Goal: Task Accomplishment & Management: Complete application form

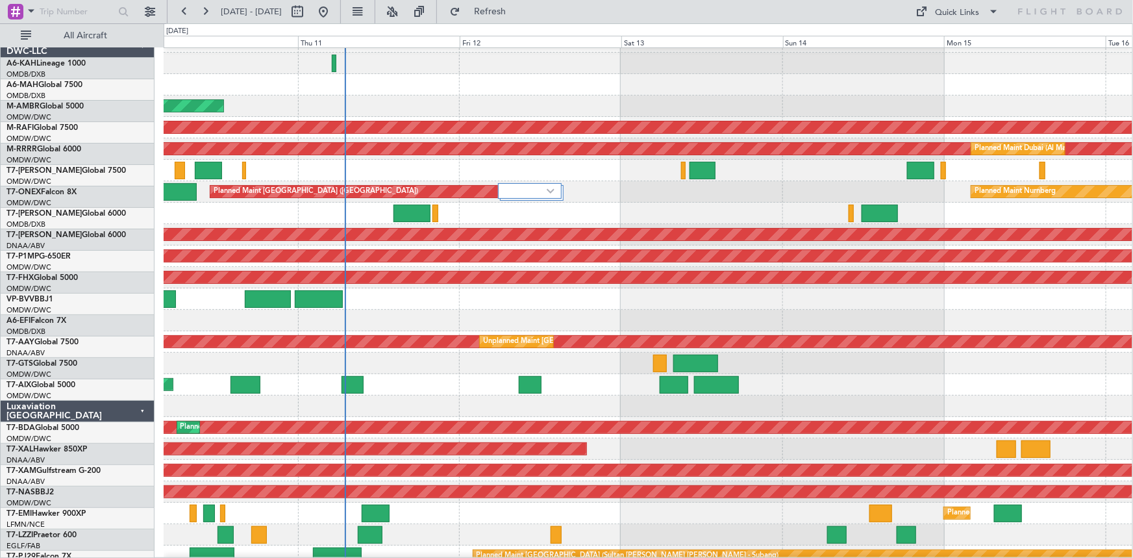
scroll to position [17, 0]
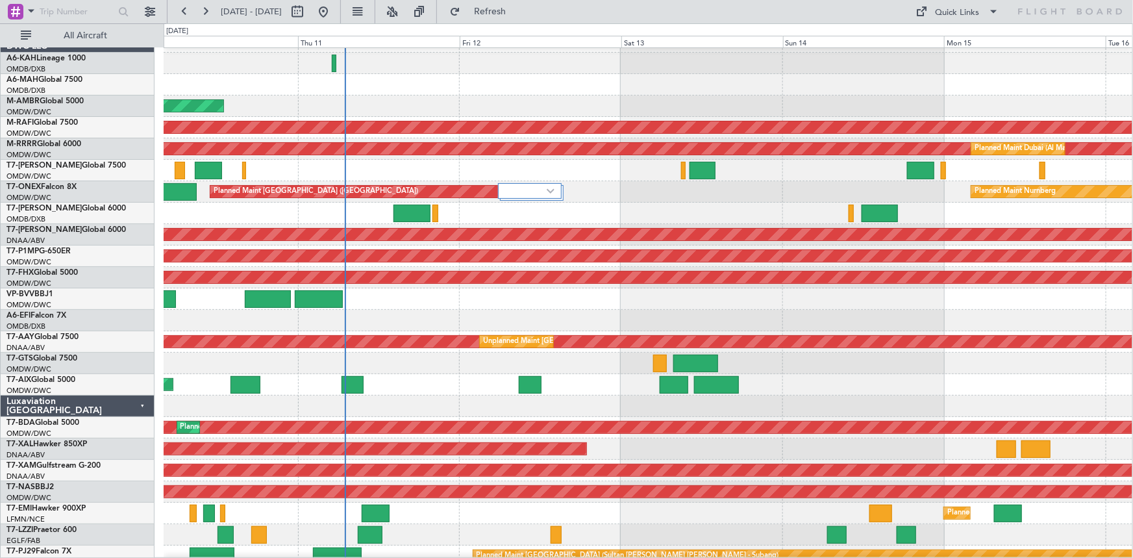
click at [518, 71] on div at bounding box center [648, 63] width 969 height 21
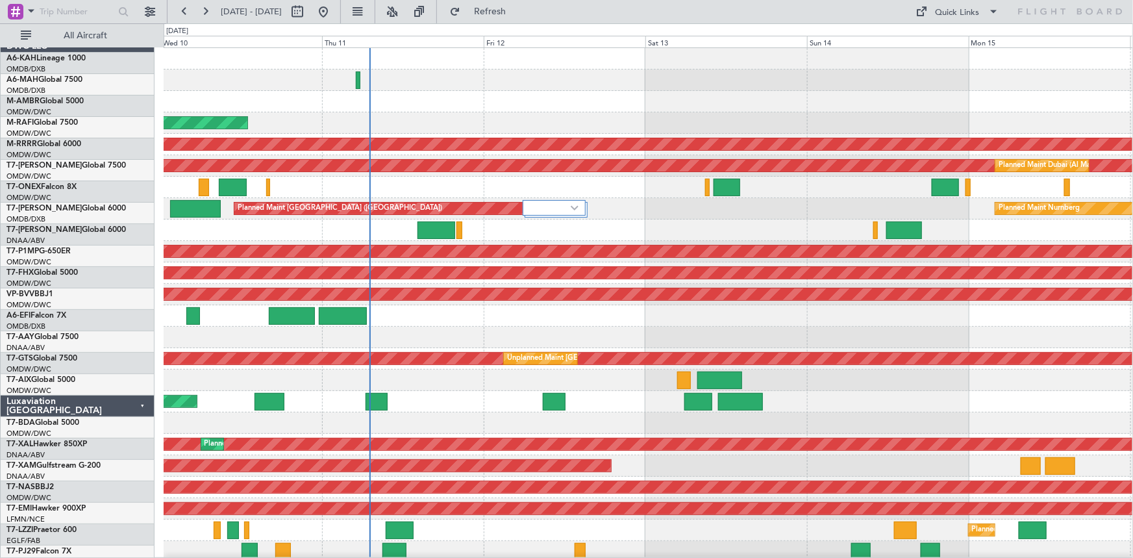
scroll to position [0, 0]
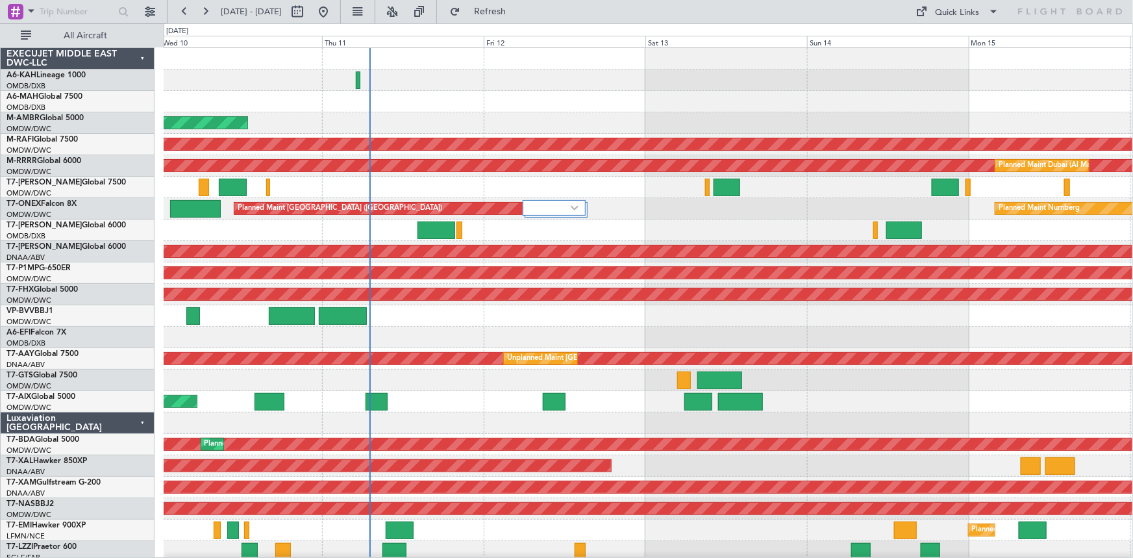
click at [590, 178] on div "AOG Maint Dubai (Al Maktoum Intl) Planned Maint [GEOGRAPHIC_DATA] (Al Maktoum I…" at bounding box center [649, 316] width 970 height 536
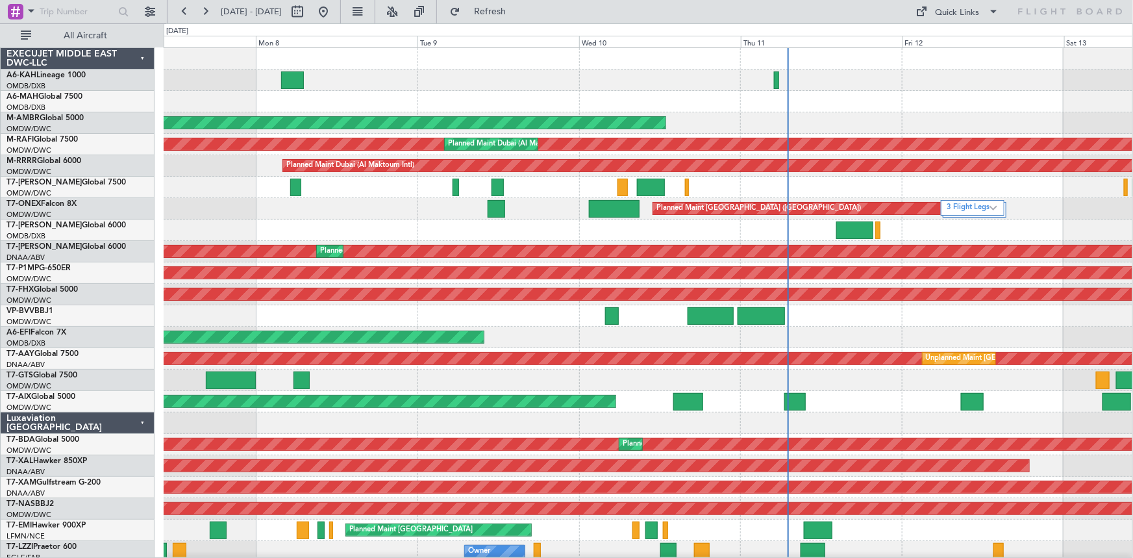
click at [789, 121] on div "AOG Maint Dubai (Al Maktoum Intl) Planned Maint [GEOGRAPHIC_DATA] (Al Maktoum I…" at bounding box center [648, 316] width 969 height 536
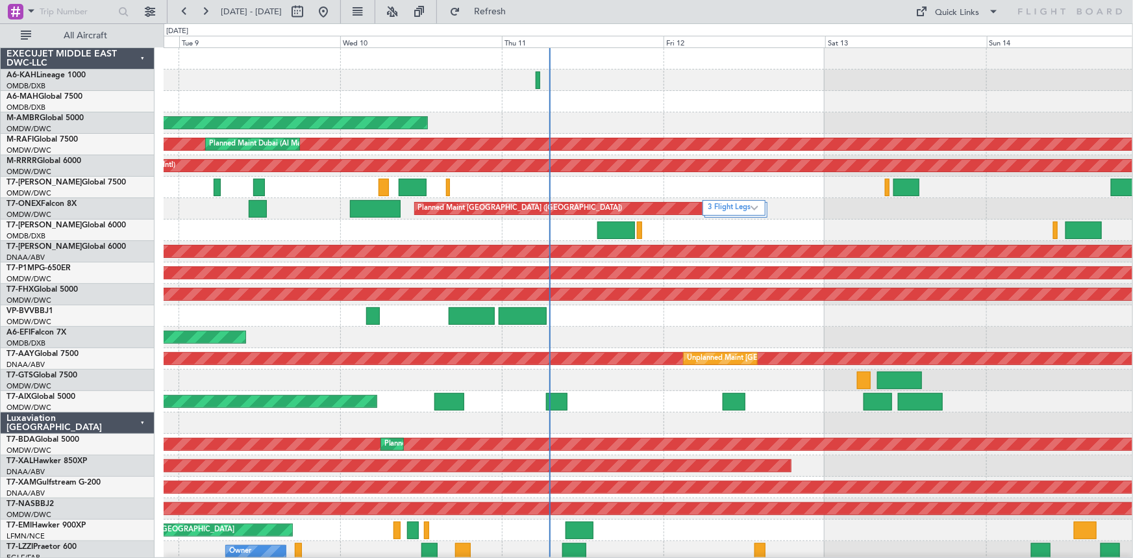
click at [564, 195] on div at bounding box center [648, 187] width 969 height 21
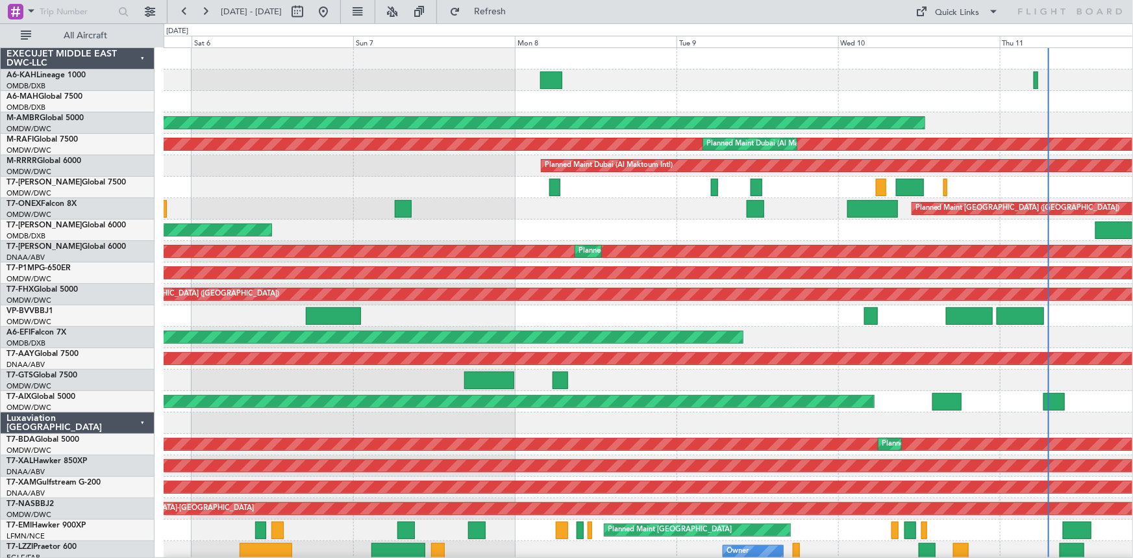
click at [808, 324] on div at bounding box center [649, 315] width 970 height 21
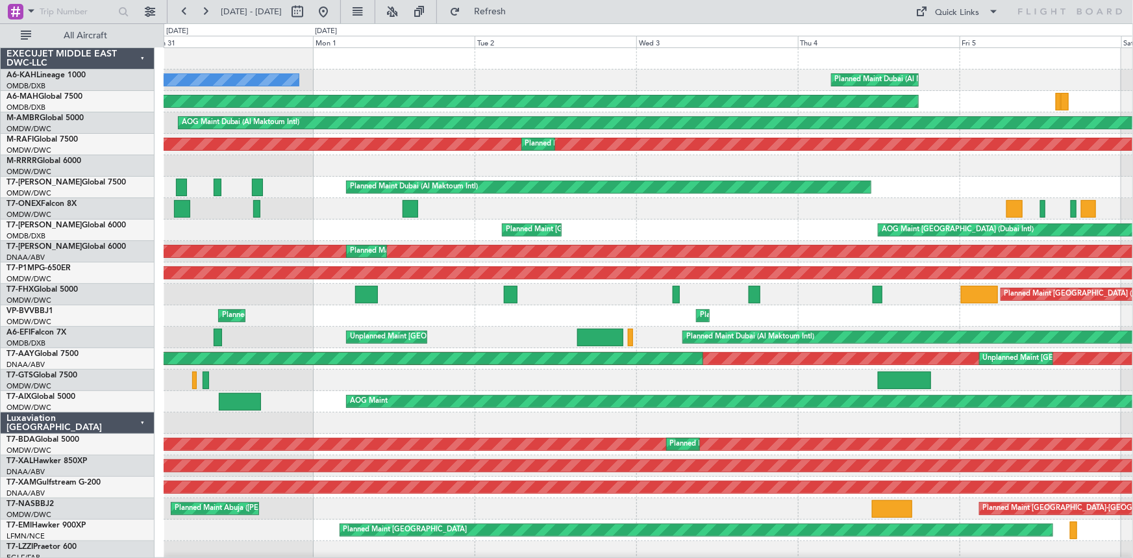
click at [735, 315] on div "Planned Maint Dubai (Al Maktoum Intl) No Crew Planned Maint [GEOGRAPHIC_DATA] (…" at bounding box center [649, 316] width 970 height 536
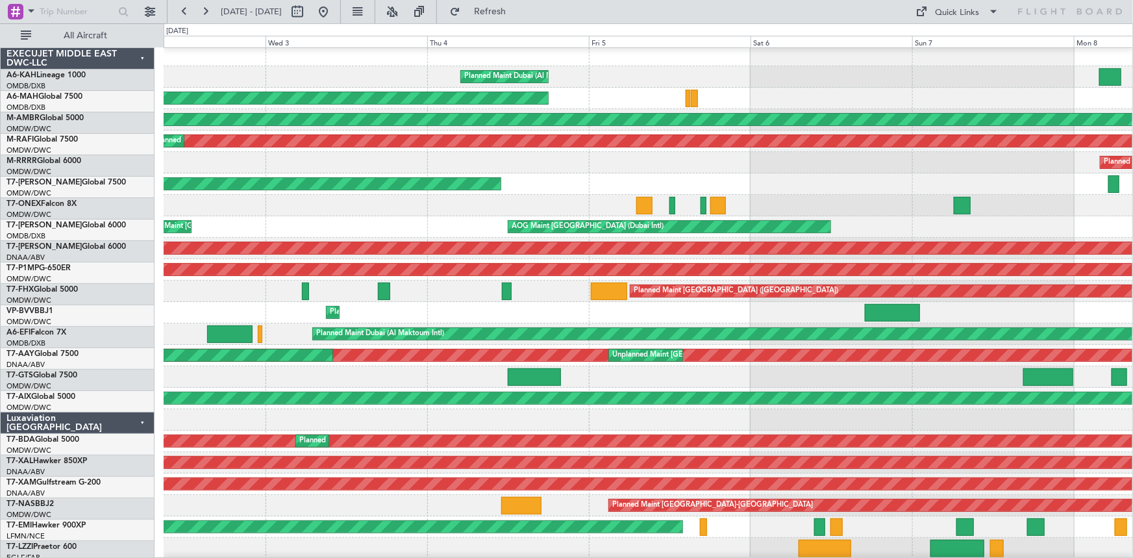
scroll to position [3, 0]
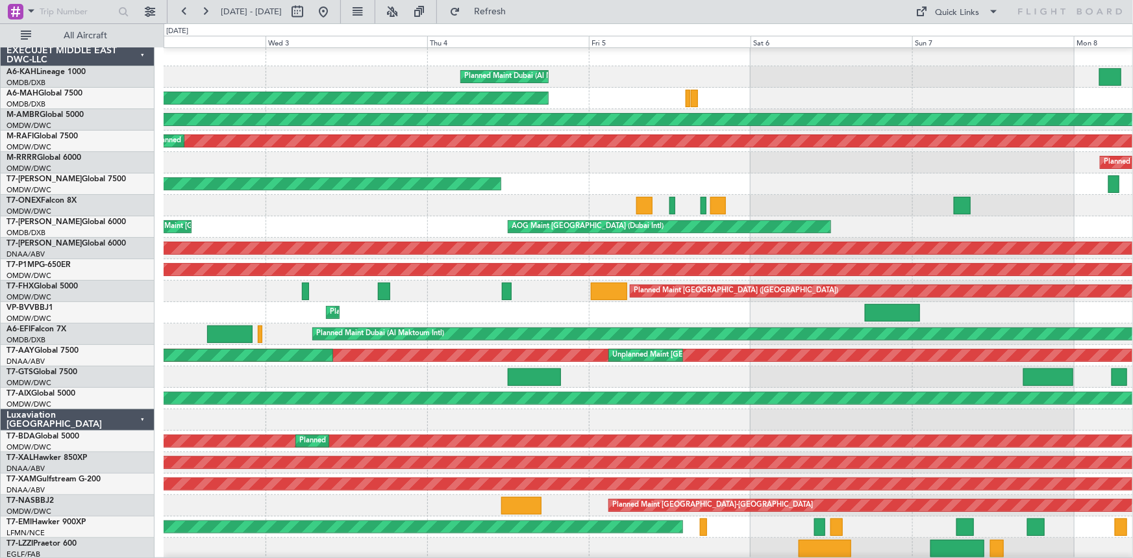
click at [319, 363] on div "Unplanned Maint [GEOGRAPHIC_DATA] (Al Maktoum Intl) Planned Maint [GEOGRAPHIC_D…" at bounding box center [649, 355] width 970 height 21
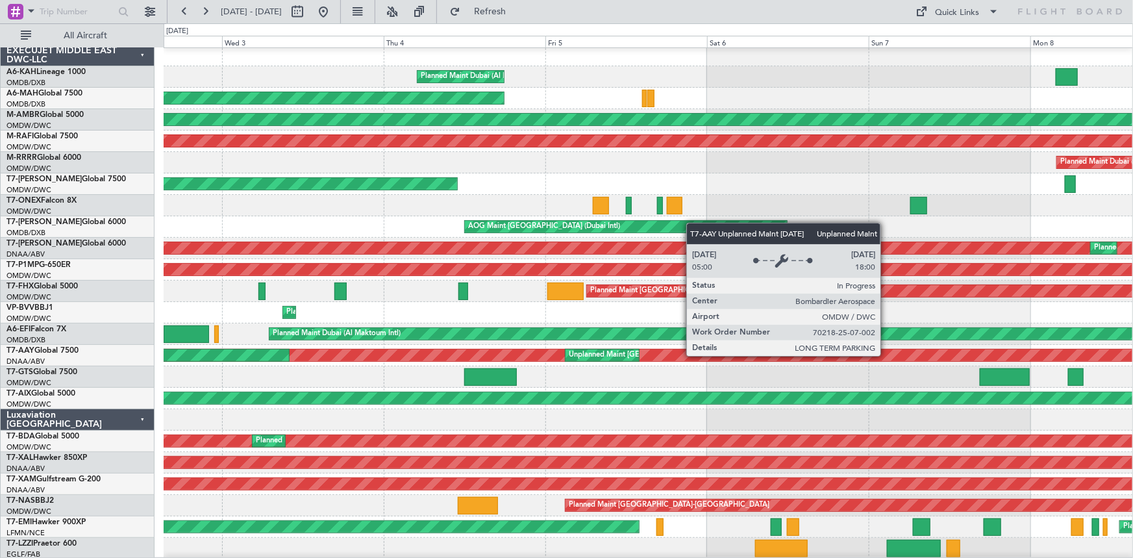
click at [465, 360] on div "Unplanned Maint [GEOGRAPHIC_DATA] (Al Maktoum Intl)" at bounding box center [649, 355] width 2909 height 12
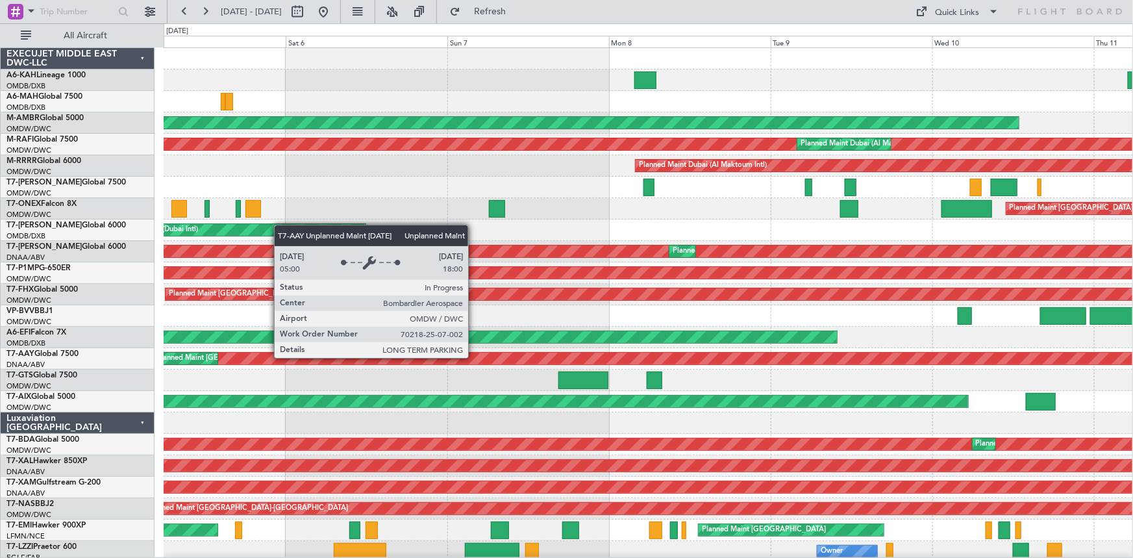
click at [514, 336] on div "Planned Maint Dubai (Al Maktoum Intl)" at bounding box center [342, 337] width 989 height 12
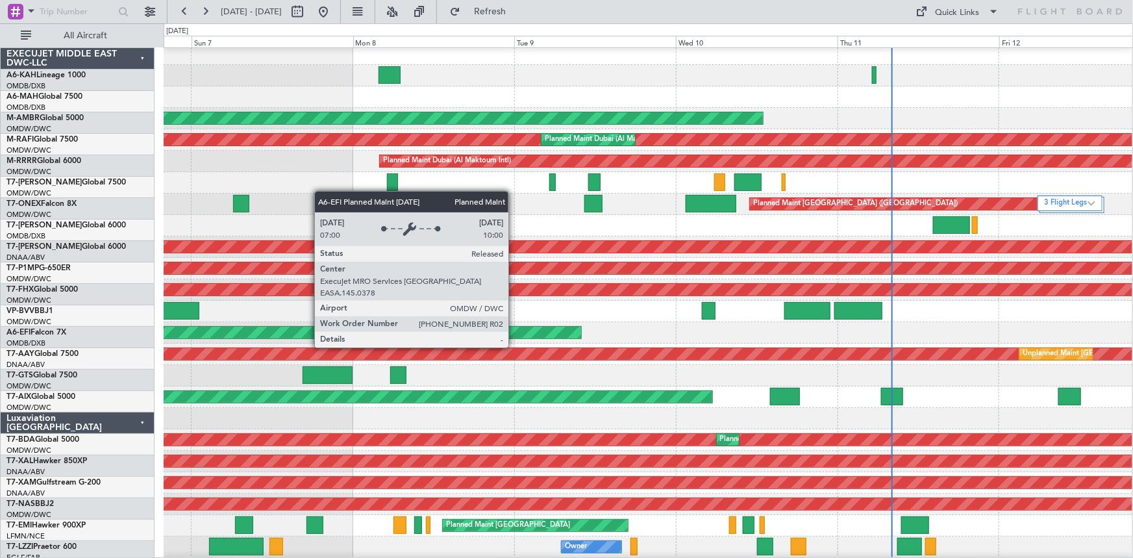
scroll to position [5, 0]
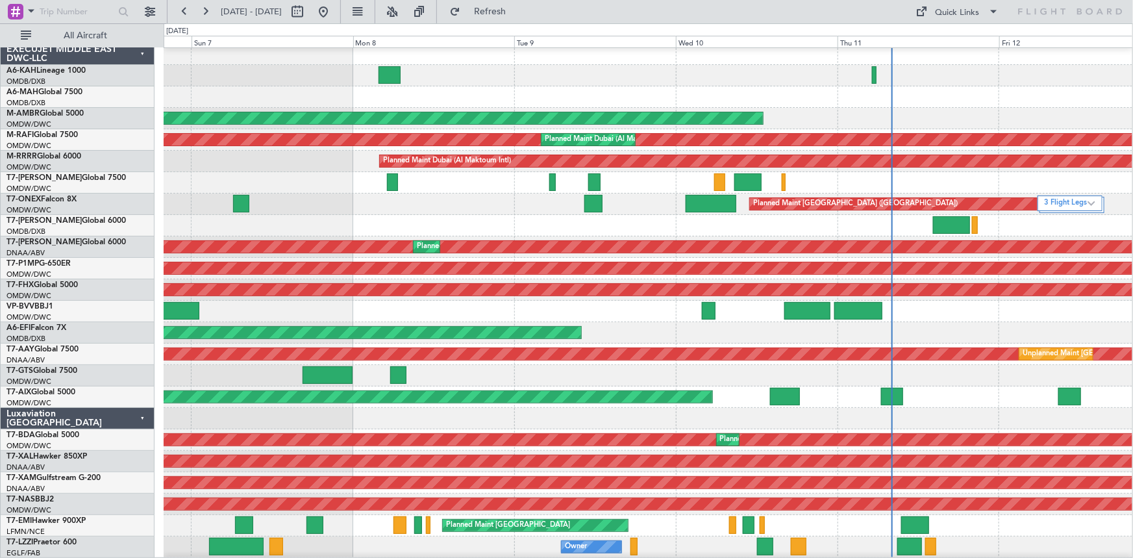
click at [588, 332] on div "Planned Maint Dubai (Al Maktoum Intl)" at bounding box center [648, 332] width 969 height 21
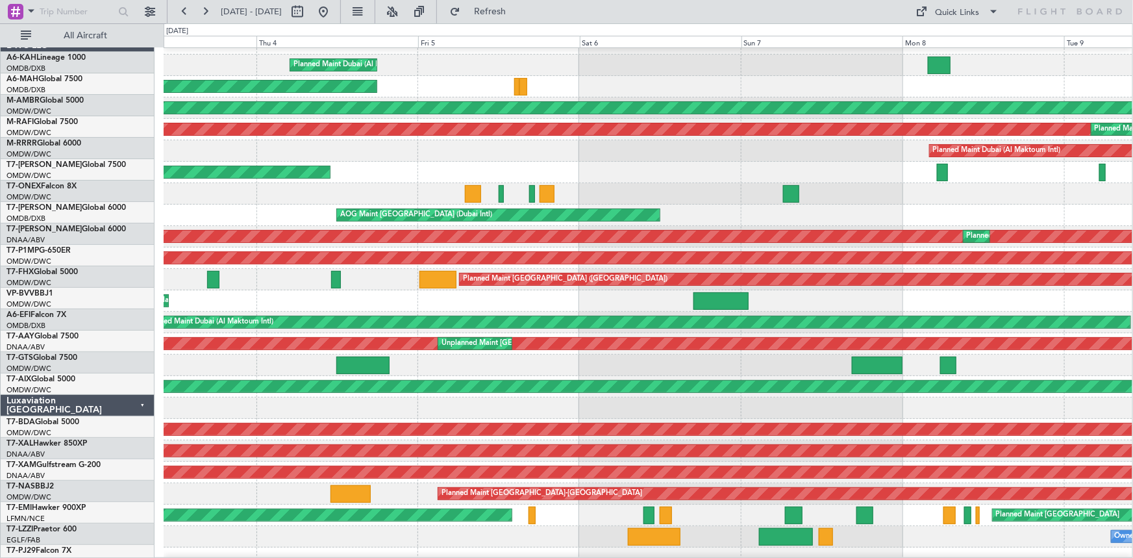
click at [1102, 402] on div at bounding box center [648, 408] width 969 height 21
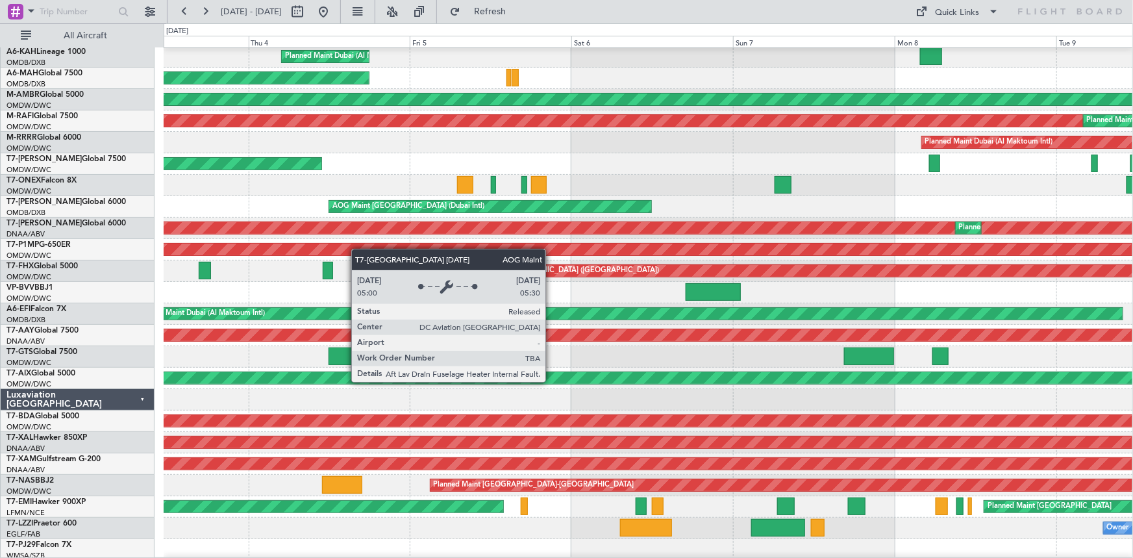
click at [1050, 381] on div "AOG Maint" at bounding box center [649, 378] width 970 height 21
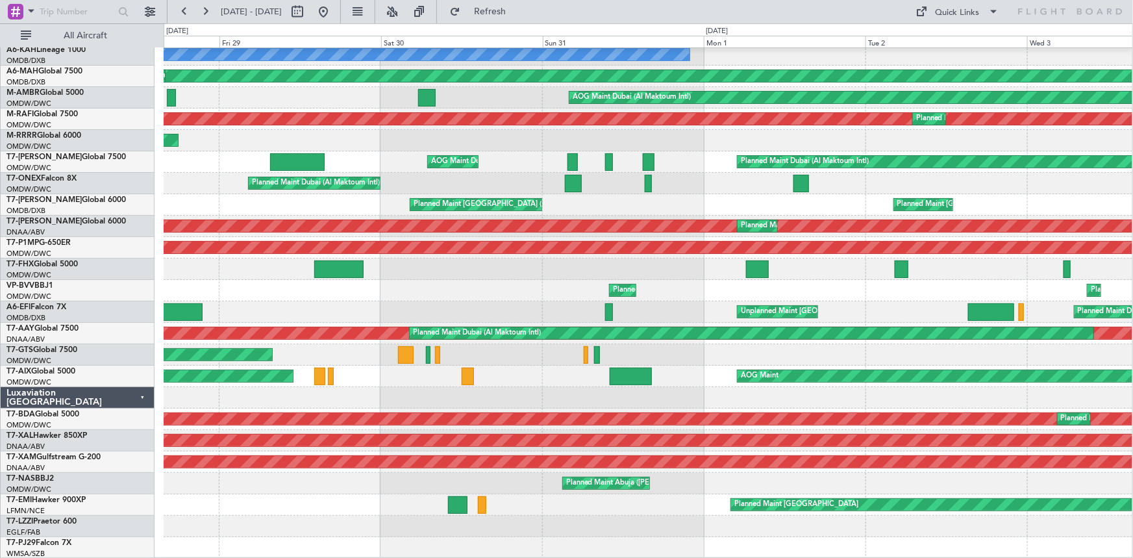
click at [1007, 357] on div "Unplanned Maint [GEOGRAPHIC_DATA] (Seletar)" at bounding box center [648, 354] width 969 height 21
click at [987, 375] on div "AOG Maint Unplanned Maint [GEOGRAPHIC_DATA] Oberpfaffenhofen" at bounding box center [648, 376] width 969 height 21
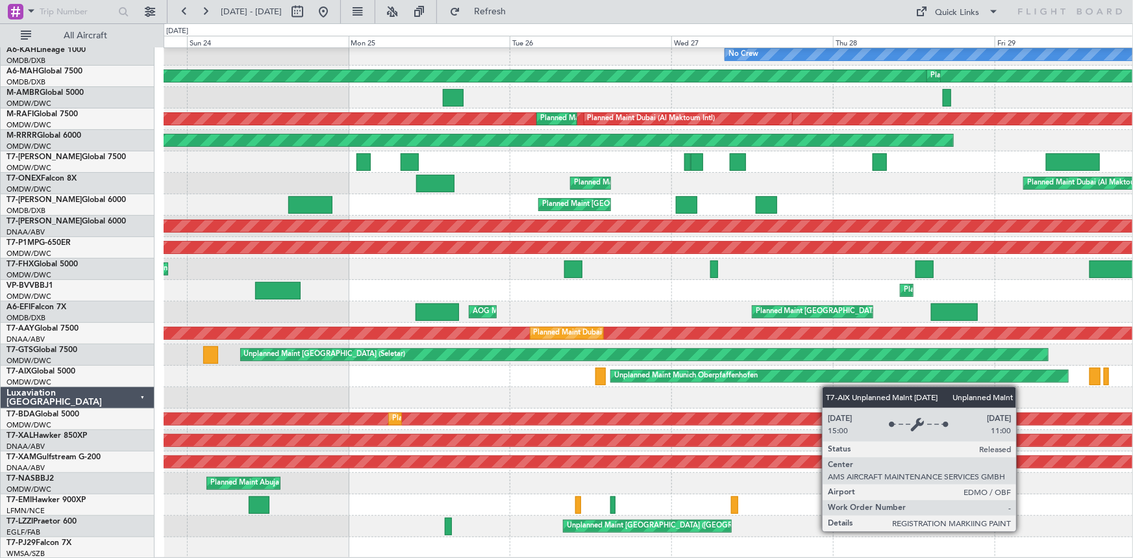
click at [872, 382] on div "Unplanned Maint Munich Oberpfaffenhofen" at bounding box center [649, 376] width 970 height 21
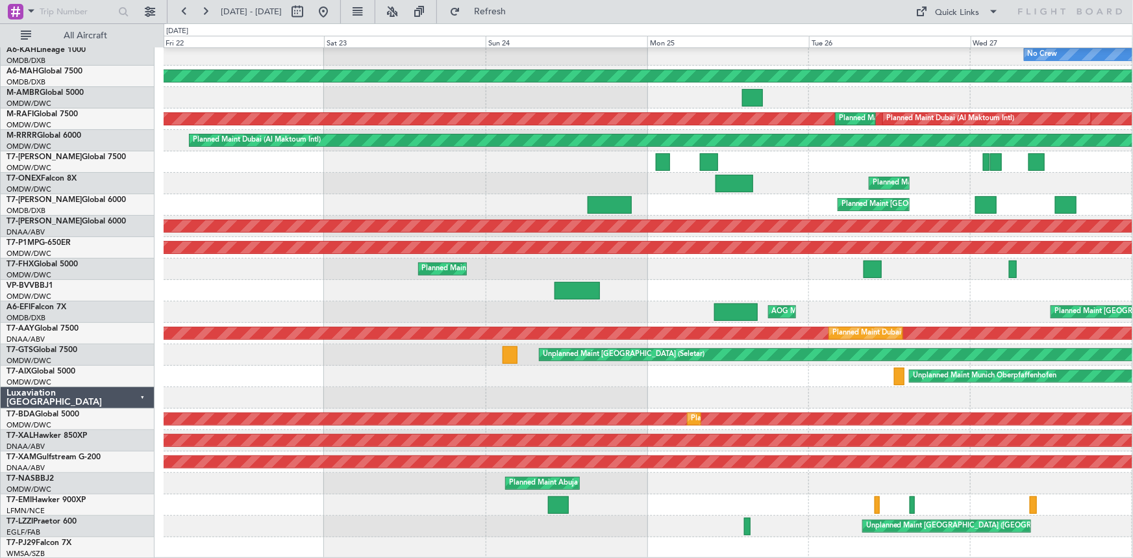
click at [827, 386] on div "Unplanned Maint Munich Oberpfaffenhofen" at bounding box center [648, 376] width 969 height 21
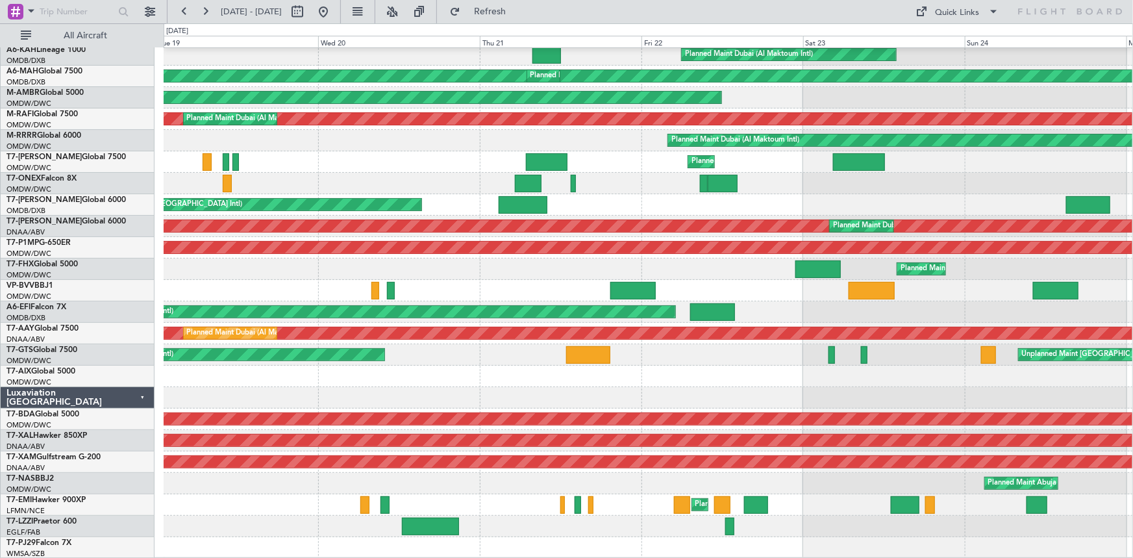
click at [945, 346] on div "Planned Maint Dubai (Al Maktoum Intl) Planned Maint [GEOGRAPHIC_DATA] ([GEOGRAP…" at bounding box center [649, 291] width 970 height 536
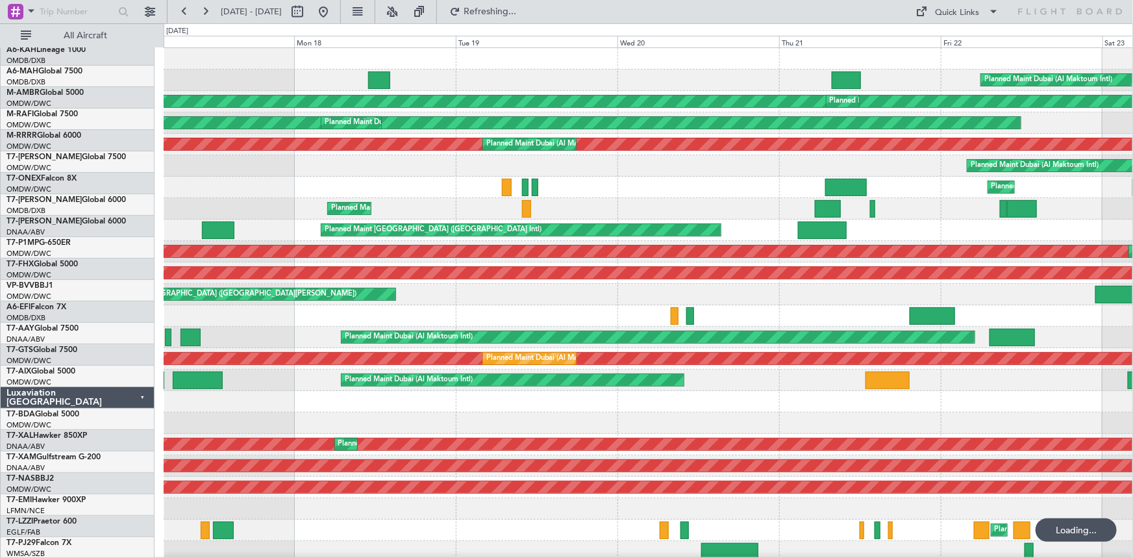
scroll to position [0, 0]
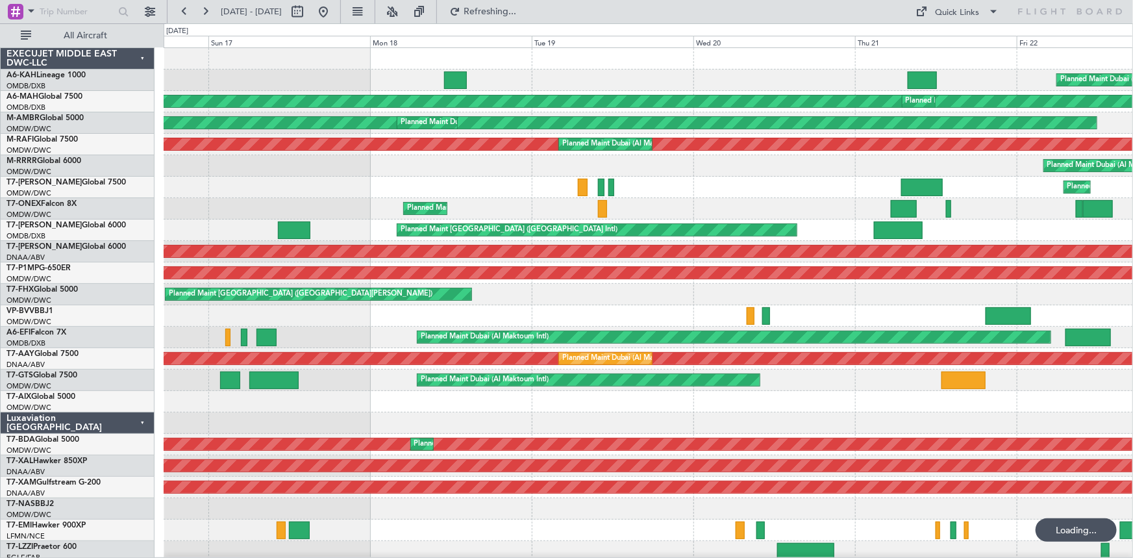
click at [925, 420] on div at bounding box center [649, 422] width 970 height 21
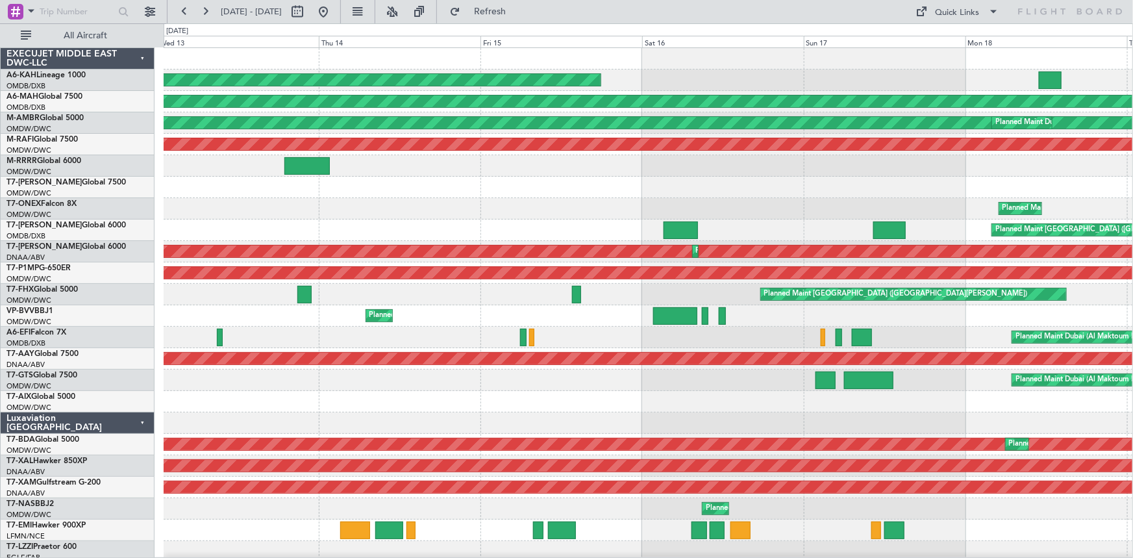
click at [1102, 413] on div "Unplanned Maint Budapest ([PERSON_NAME] Intl) Planned Maint [GEOGRAPHIC_DATA] (…" at bounding box center [649, 316] width 970 height 536
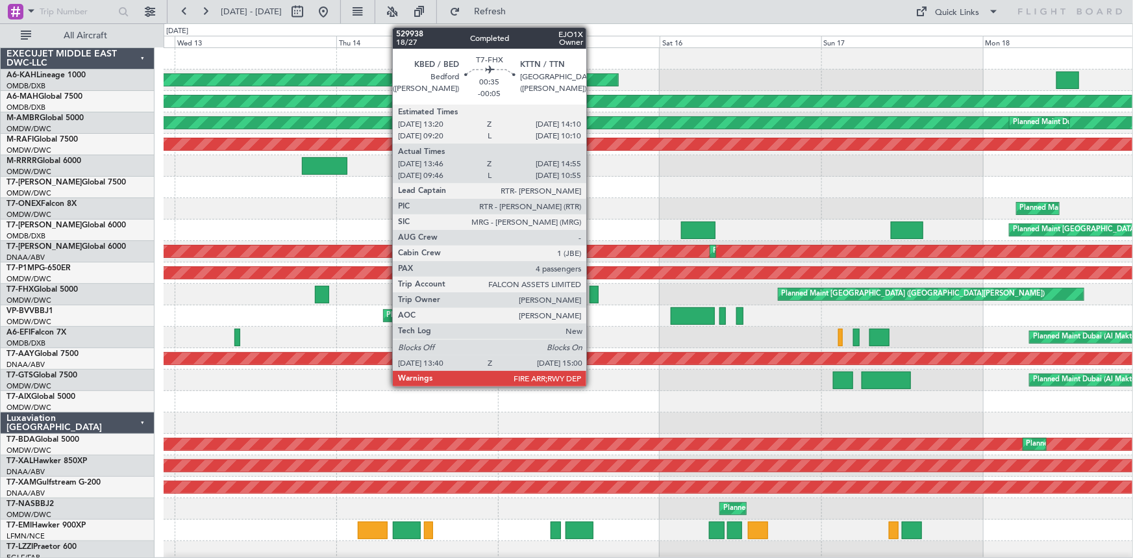
click at [592, 298] on div at bounding box center [594, 295] width 9 height 18
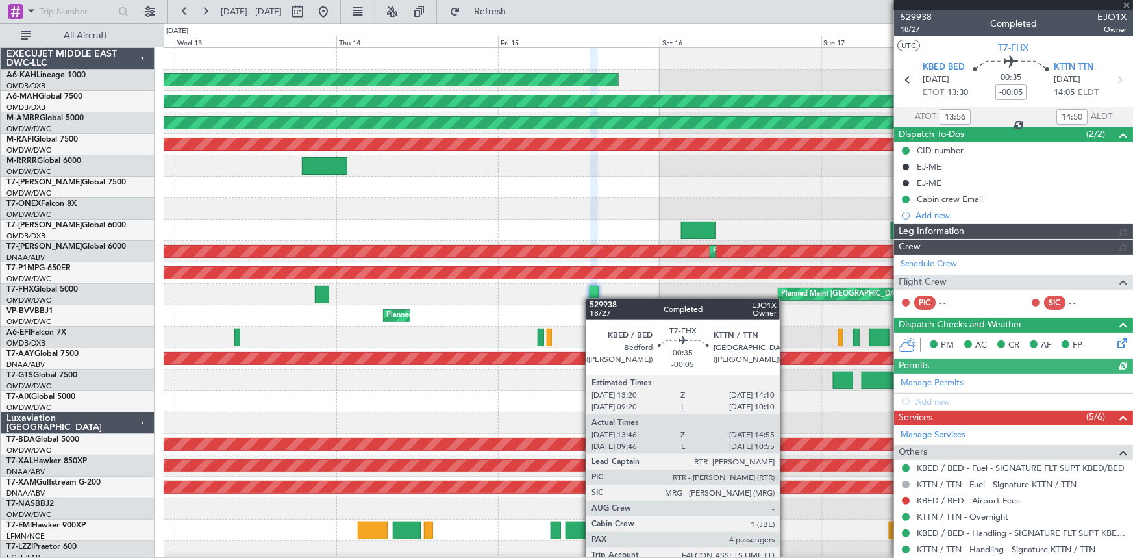
type input "[PERSON_NAME] ([PERSON_NAME])"
type input "7024"
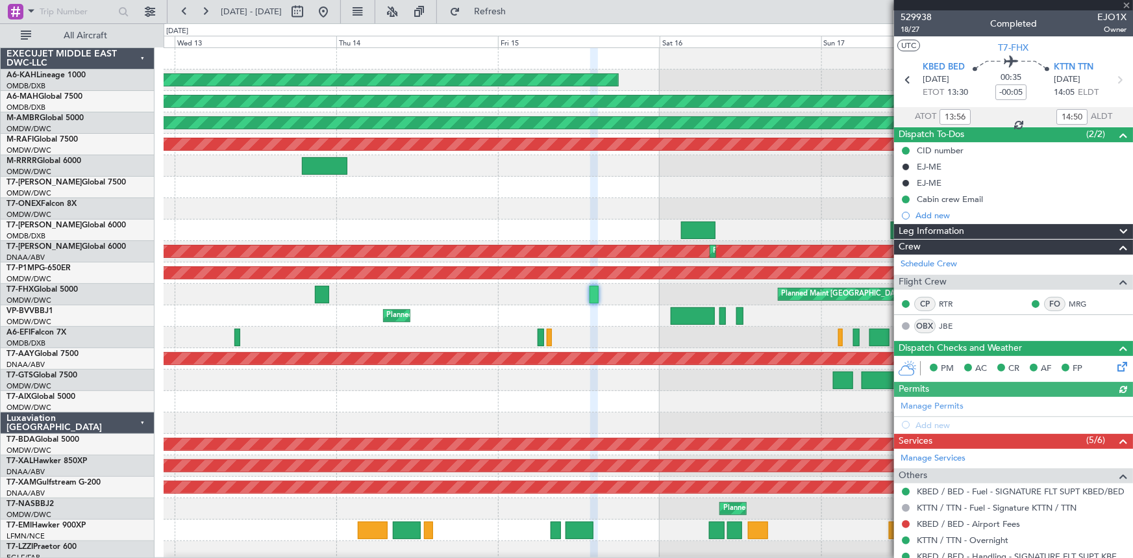
type input "[PERSON_NAME] ([PERSON_NAME])"
type input "7024"
type input "[PERSON_NAME] ([PERSON_NAME])"
type input "7024"
type input "[PERSON_NAME] ([PERSON_NAME])"
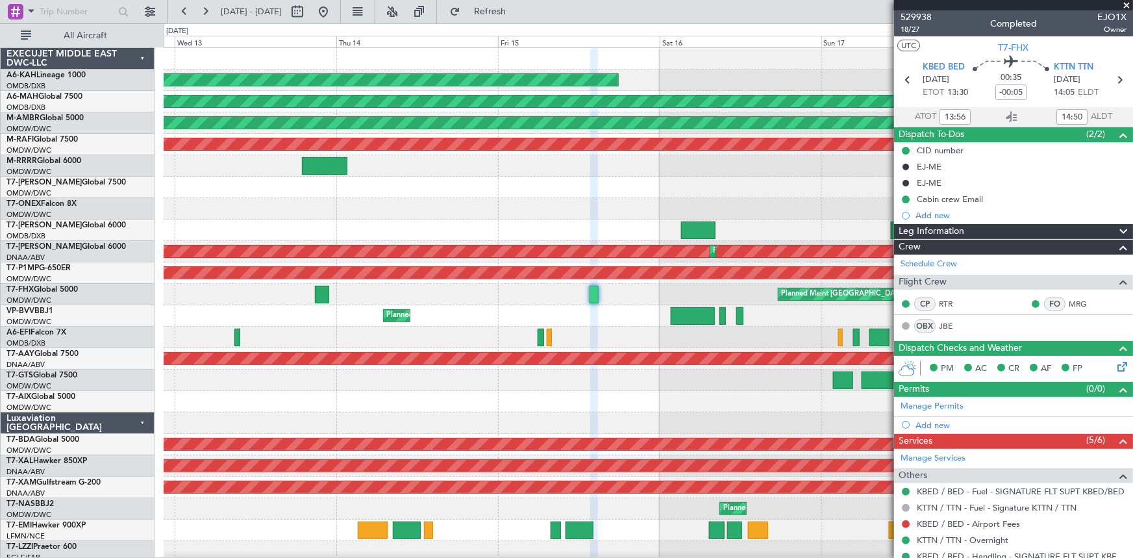
type input "7024"
type input "[PERSON_NAME] ([PERSON_NAME])"
type input "7024"
type input "[PERSON_NAME] ([PERSON_NAME])"
type input "7024"
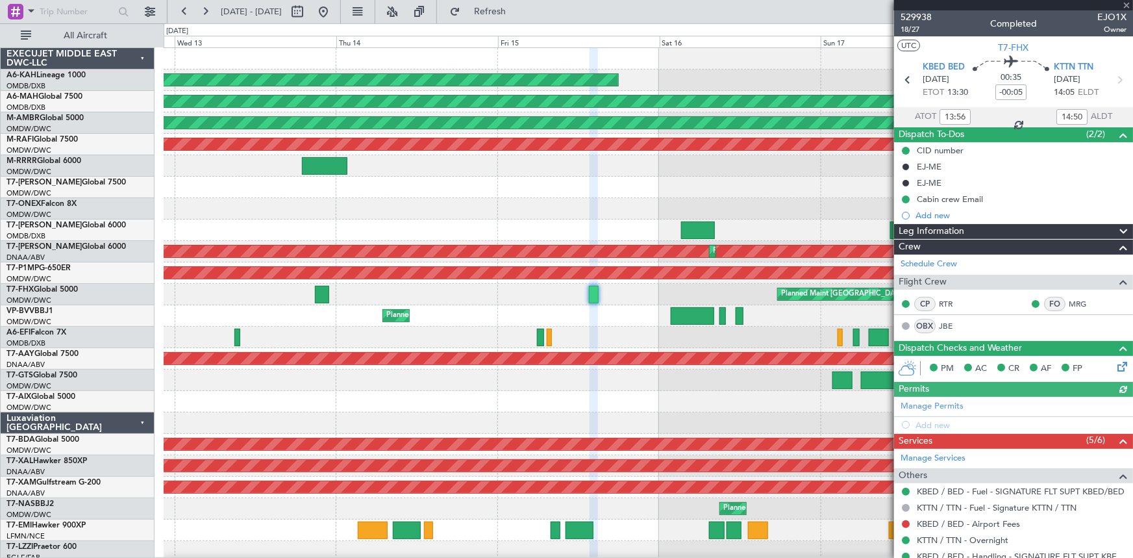
type input "[PERSON_NAME] ([PERSON_NAME])"
type input "7024"
type input "[PERSON_NAME] ([PERSON_NAME])"
type input "7024"
type input "[PERSON_NAME] ([PERSON_NAME])"
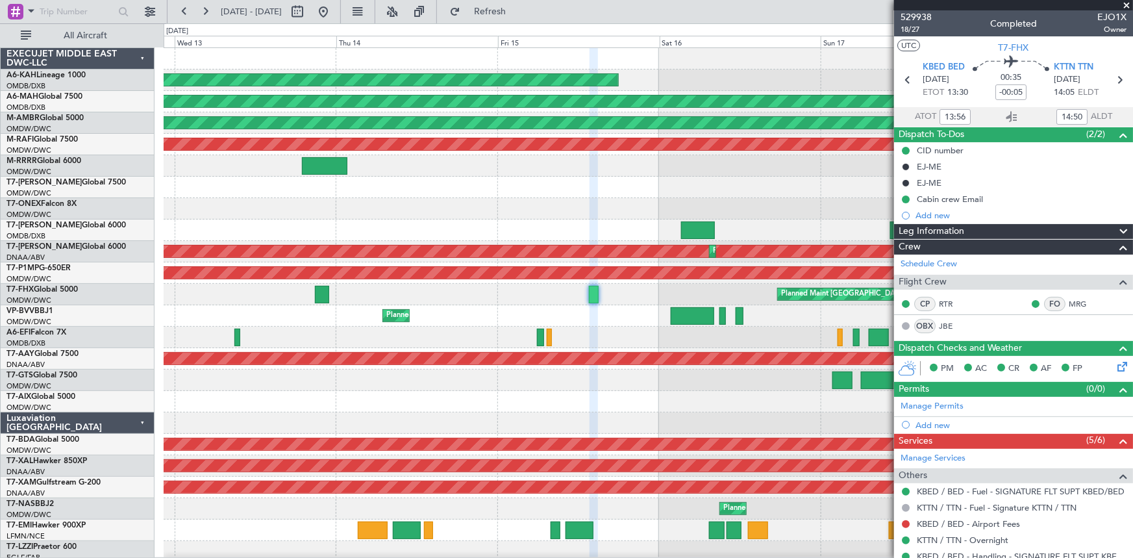
type input "7024"
type input "[PERSON_NAME] ([PERSON_NAME])"
type input "7024"
type input "[PERSON_NAME] ([PERSON_NAME])"
type input "7024"
